Goal: Find specific page/section: Find specific page/section

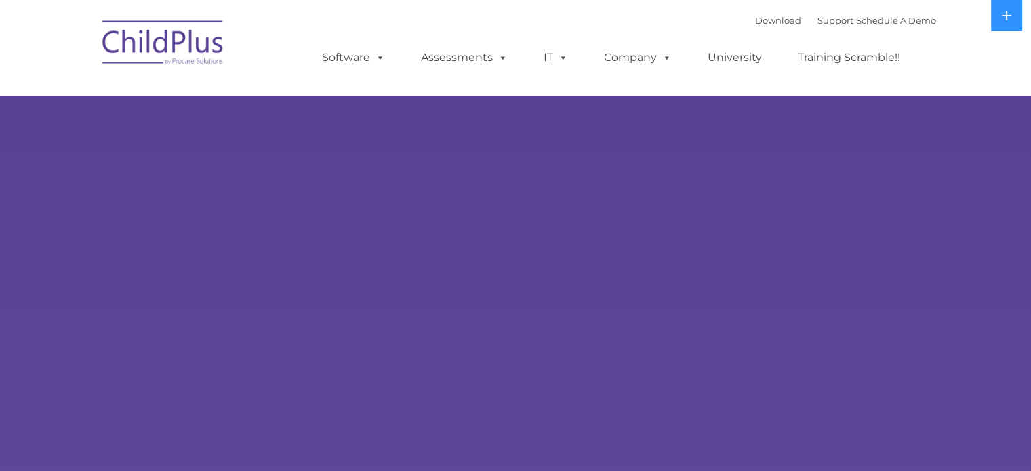
select select "MEDIUM"
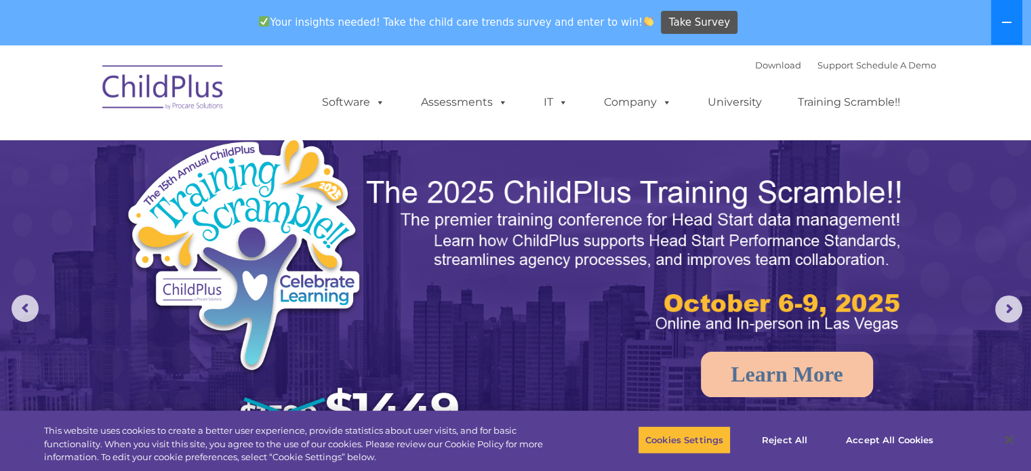
click at [1008, 14] on button at bounding box center [1006, 22] width 31 height 45
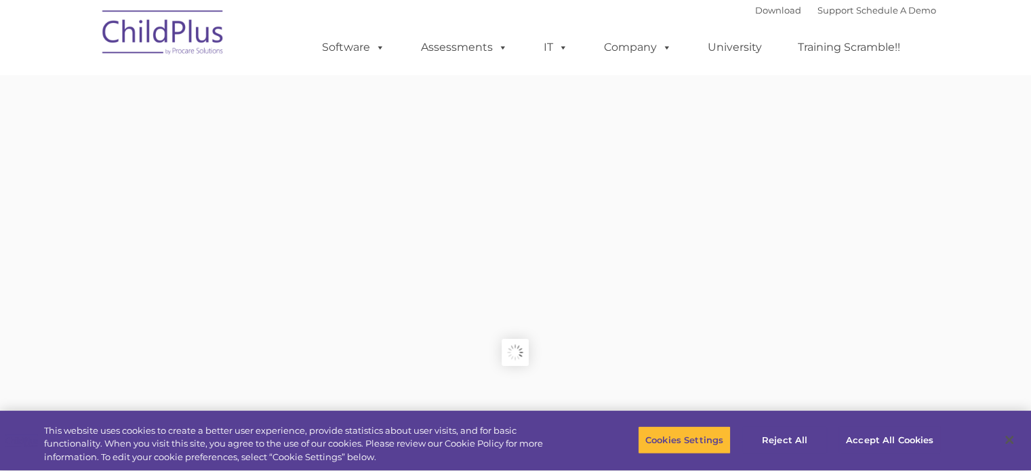
type input ""
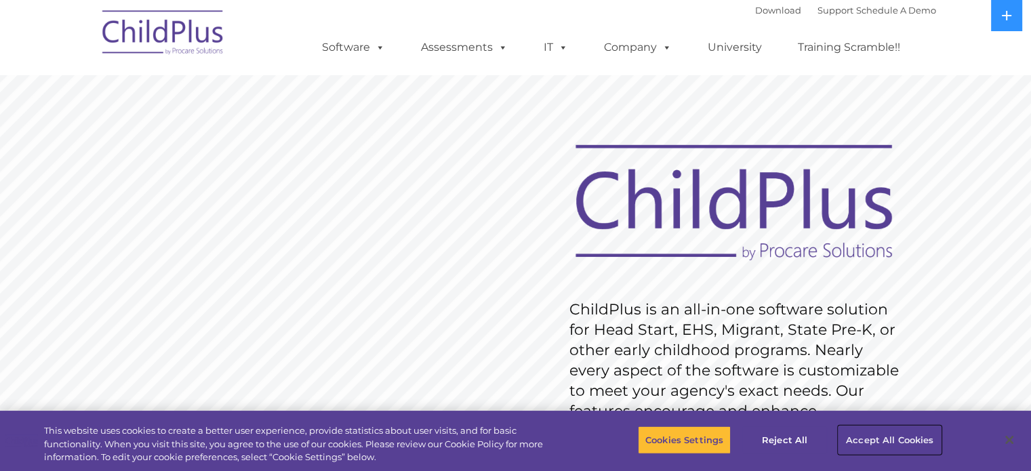
click at [866, 436] on button "Accept All Cookies" at bounding box center [889, 440] width 102 height 28
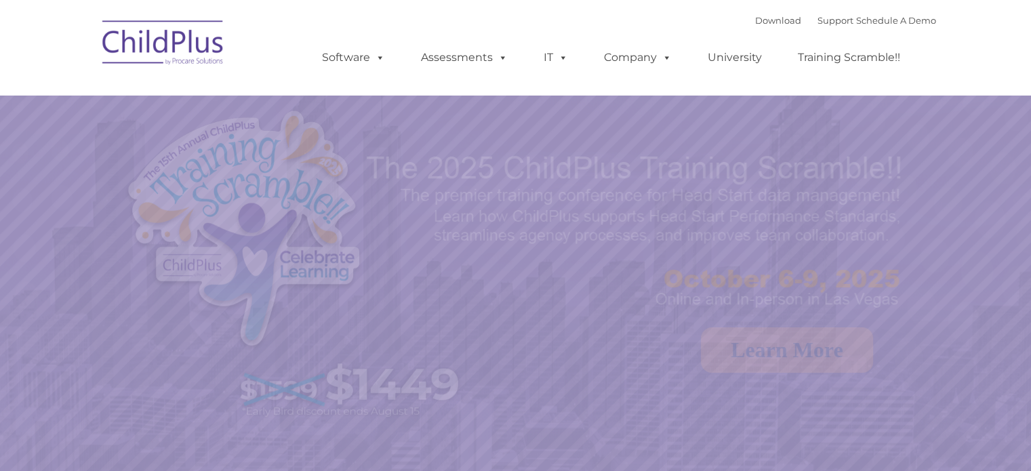
select select "MEDIUM"
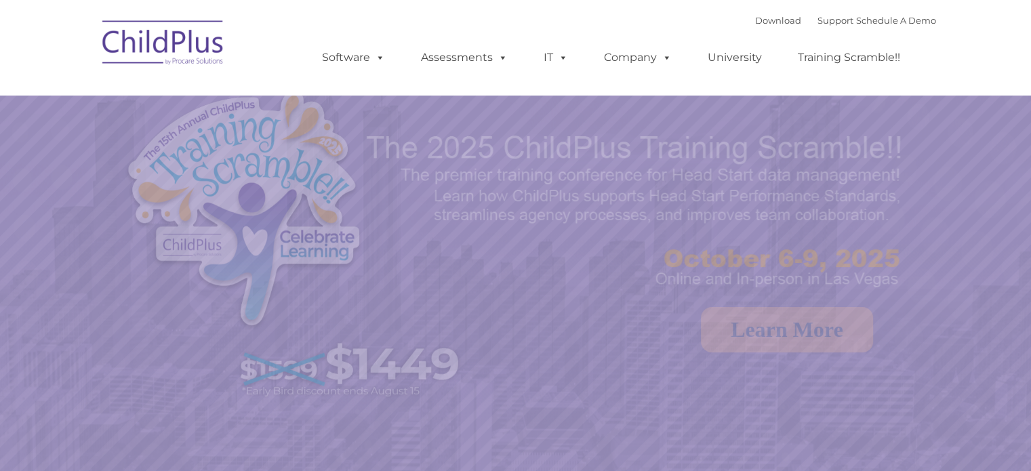
select select "MEDIUM"
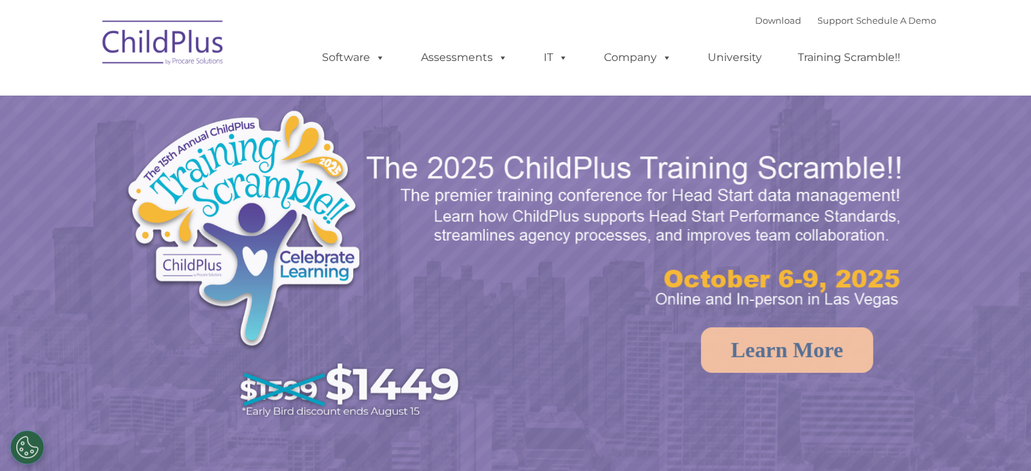
select select "MEDIUM"
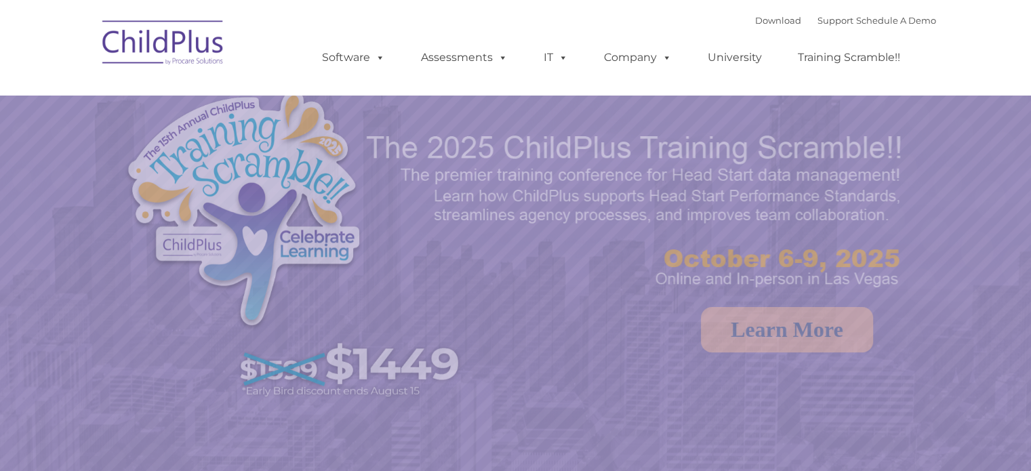
select select "MEDIUM"
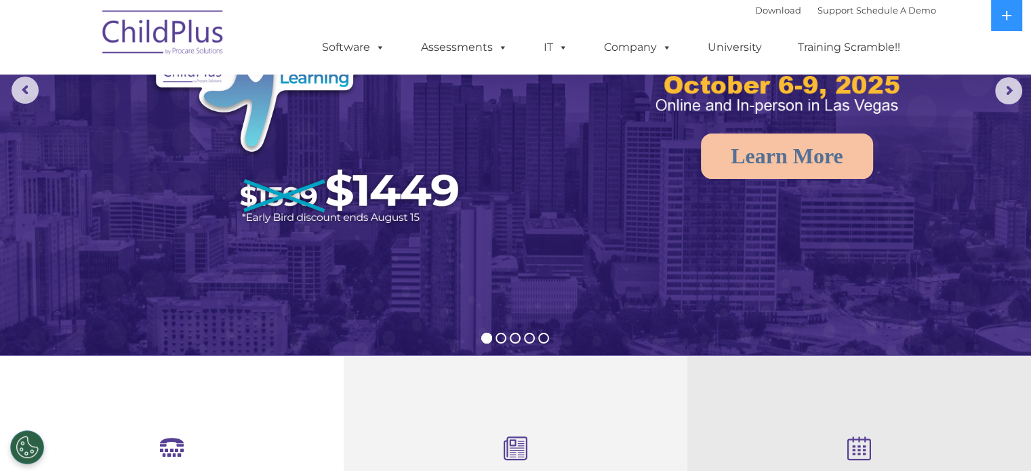
scroll to position [137, 0]
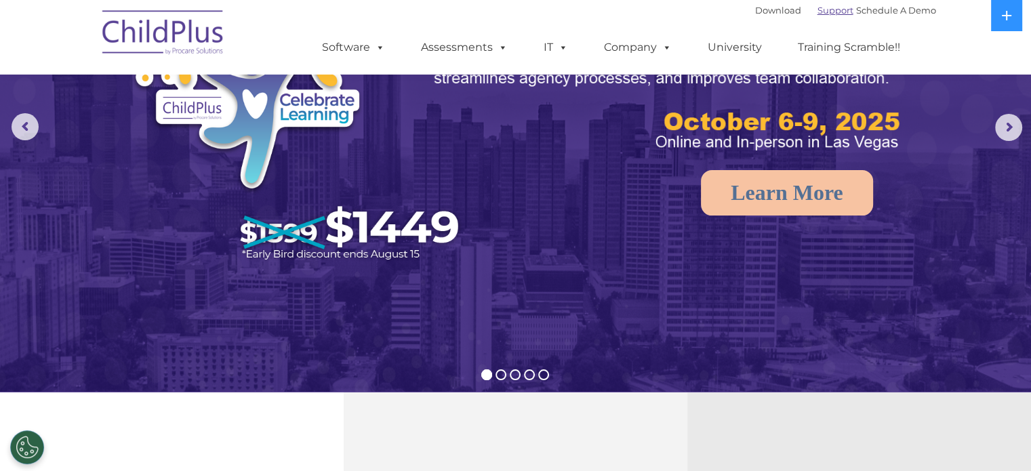
click at [820, 12] on link "Support" at bounding box center [835, 10] width 36 height 11
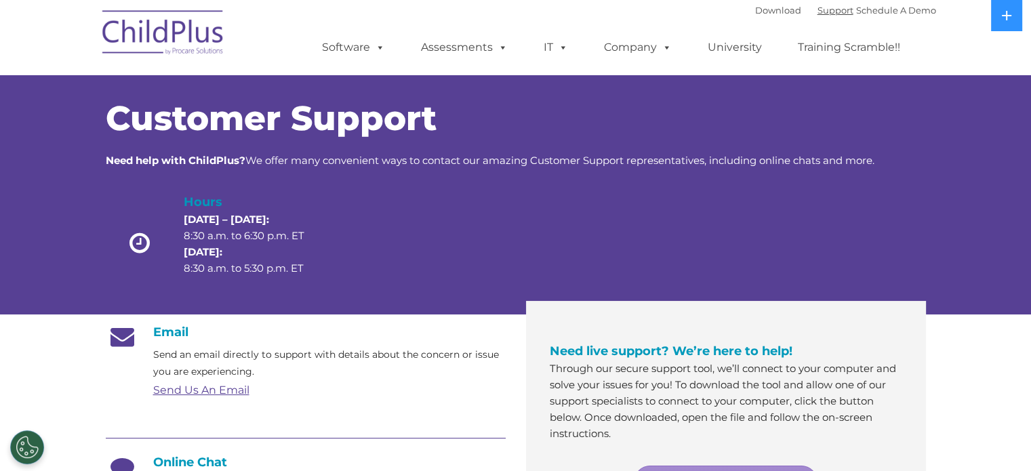
click at [820, 12] on link "Support" at bounding box center [835, 10] width 36 height 11
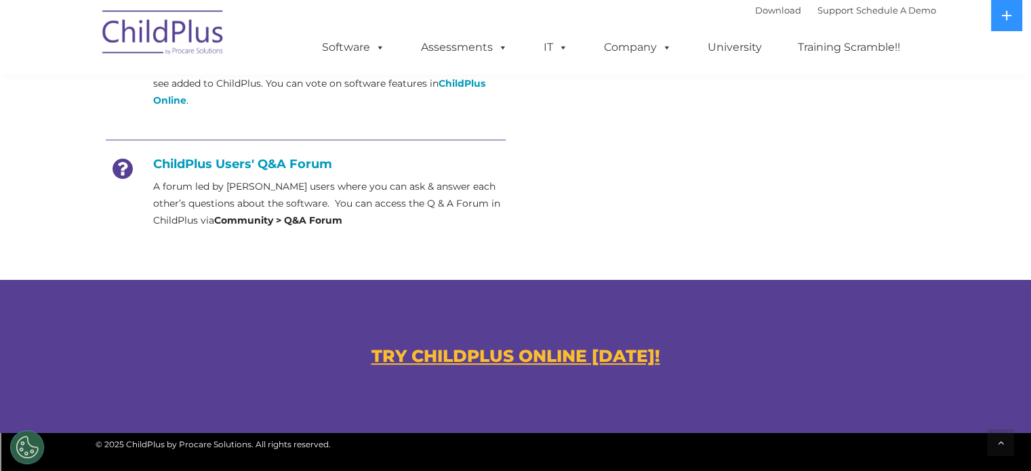
scroll to position [617, 0]
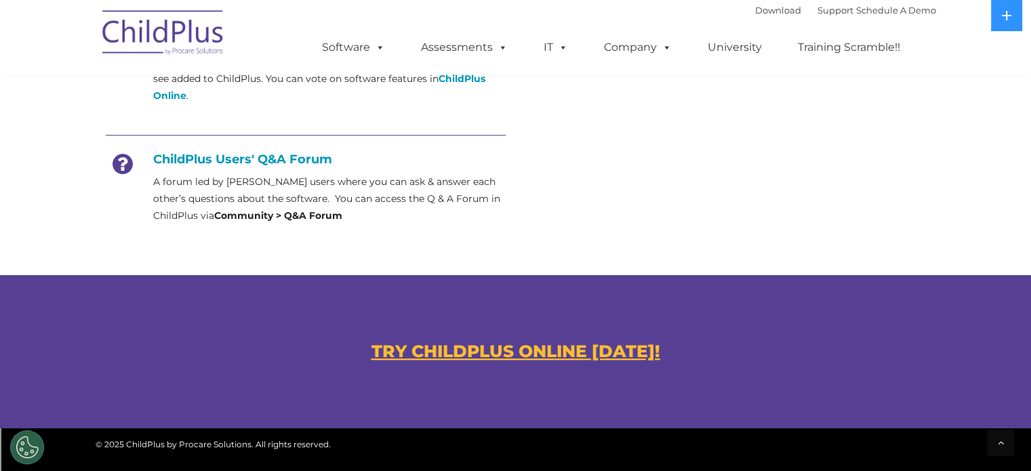
click at [588, 352] on u "TRY CHILDPLUS ONLINE [DATE]!" at bounding box center [515, 351] width 289 height 20
